Goal: Transaction & Acquisition: Purchase product/service

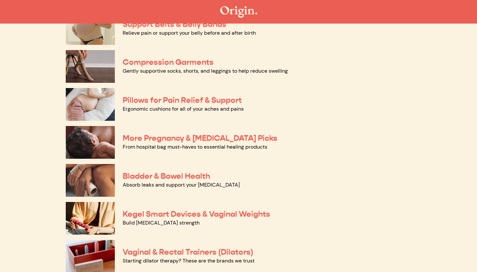
scroll to position [81, 0]
click at [143, 167] on div "Bladder & Bowel Health Absorb leaks and support your pelvic floor" at bounding box center [238, 180] width 345 height 38
click at [139, 173] on link "Bladder & Bowel Health" at bounding box center [166, 176] width 87 height 10
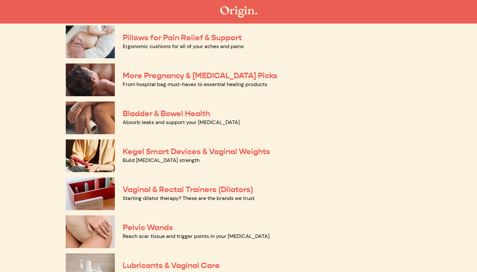
scroll to position [152, 0]
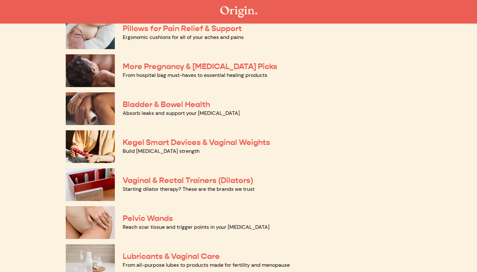
click at [91, 213] on img at bounding box center [90, 222] width 49 height 33
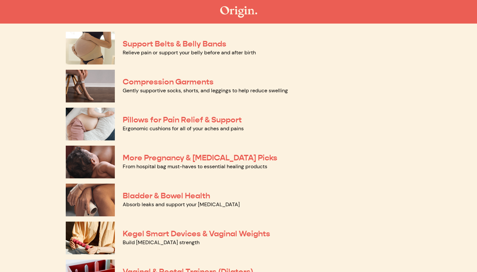
scroll to position [143, 0]
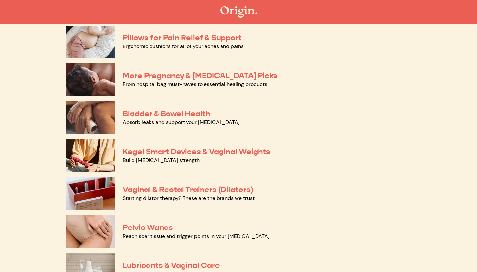
click at [105, 118] on img at bounding box center [90, 117] width 49 height 33
click at [143, 190] on link "Vaginal & Rectal Trainers (Dilators)" at bounding box center [188, 189] width 130 height 10
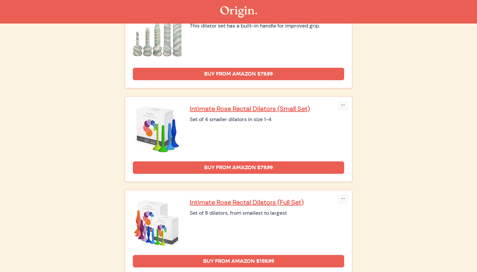
scroll to position [742, 0]
